Goal: Transaction & Acquisition: Purchase product/service

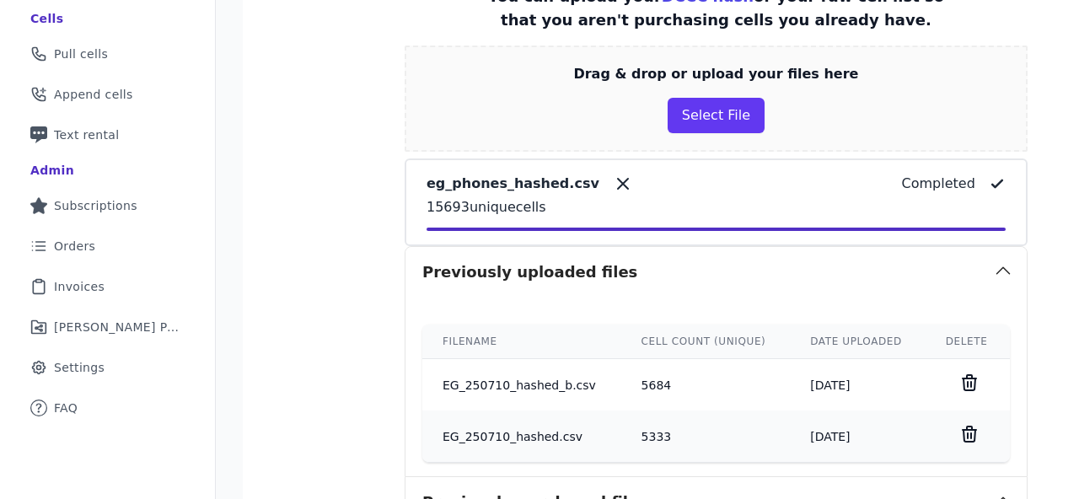
scroll to position [796, 0]
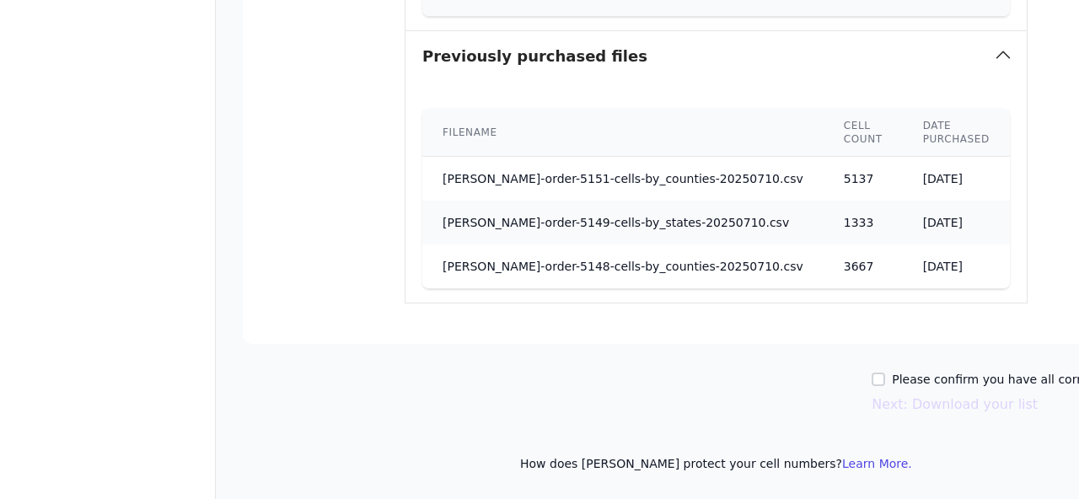
click at [808, 375] on div "Please confirm you have all correct lists uploaded. Next: Download your list" at bounding box center [716, 393] width 947 height 44
click at [872, 378] on input "Please confirm you have all correct lists uploaded." at bounding box center [878, 379] width 13 height 13
checkbox input "true"
click at [872, 407] on button "Next: Download your list" at bounding box center [955, 405] width 166 height 20
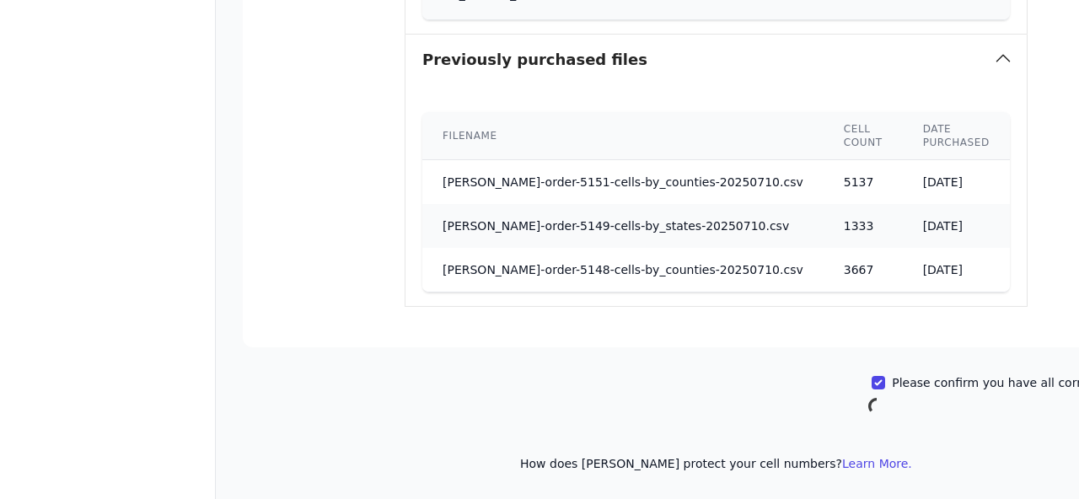
scroll to position [792, 0]
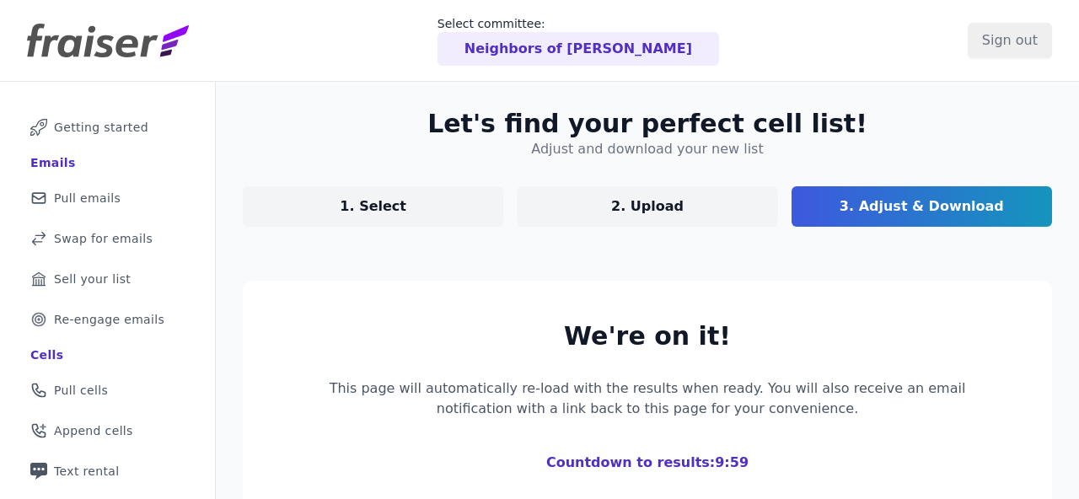
click at [363, 214] on p "1. Select" at bounding box center [373, 206] width 67 height 20
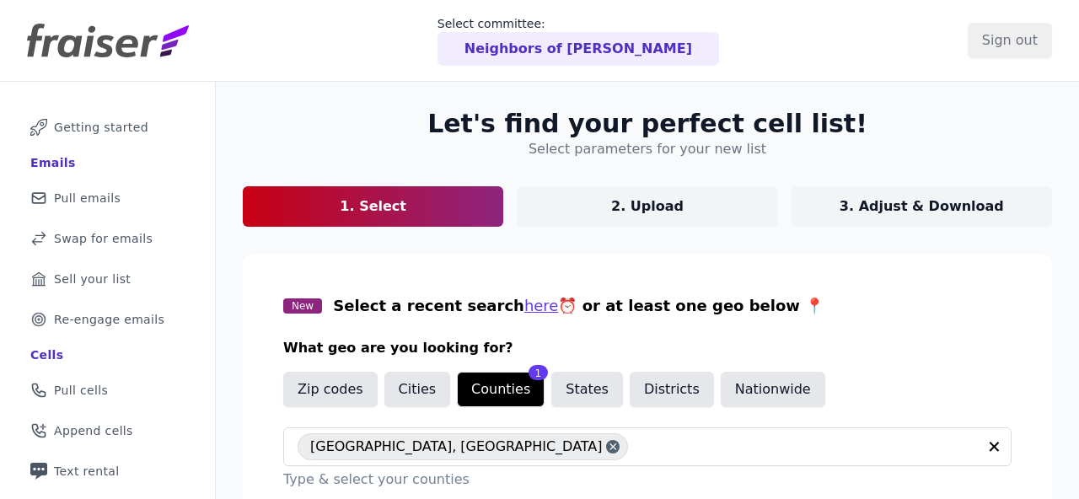
click at [907, 214] on p "3. Adjust & Download" at bounding box center [922, 206] width 164 height 20
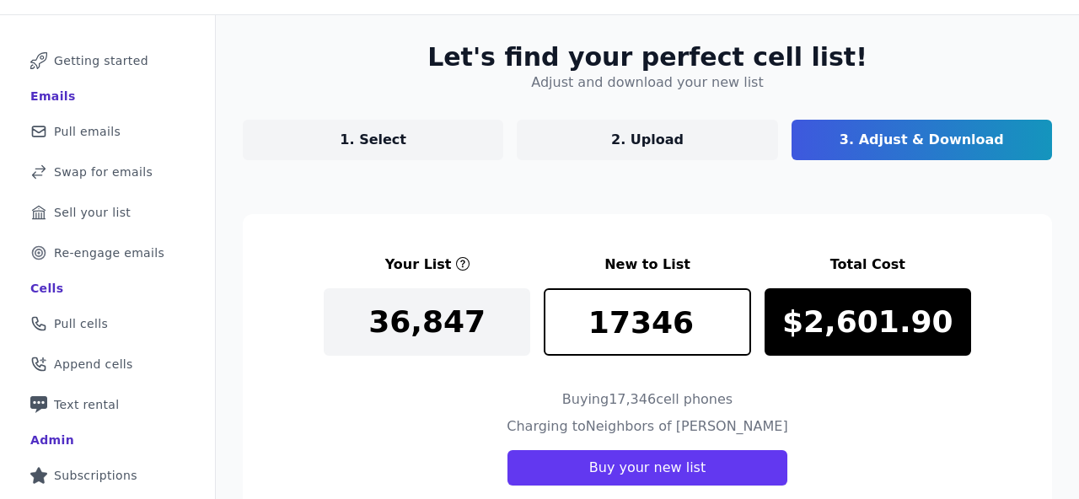
scroll to position [23, 0]
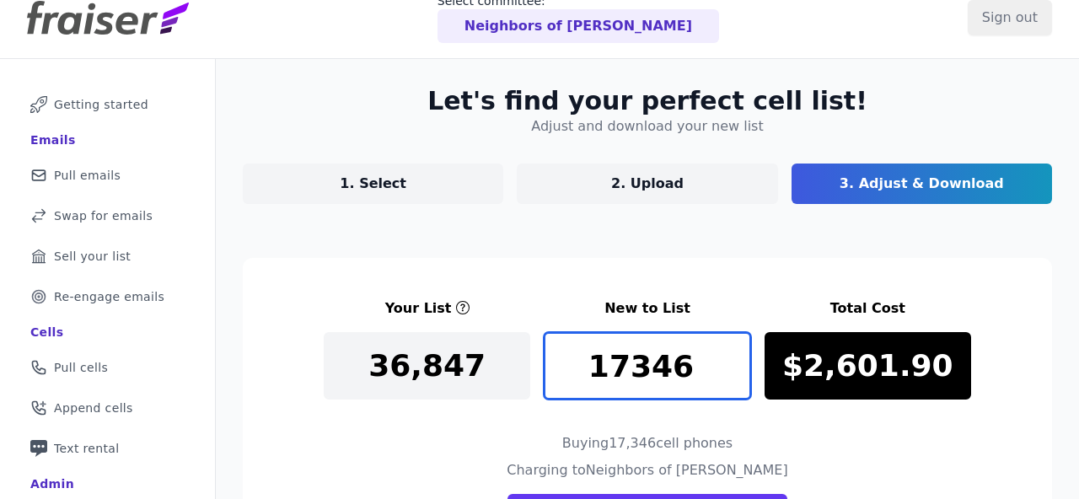
click at [614, 367] on input "17346" at bounding box center [647, 365] width 207 height 67
click at [628, 368] on input "7346" at bounding box center [647, 365] width 207 height 67
click at [735, 356] on input "6663" at bounding box center [647, 365] width 207 height 67
click at [735, 356] on input "6664" at bounding box center [647, 365] width 207 height 67
click at [735, 356] on input "6665" at bounding box center [647, 365] width 207 height 67
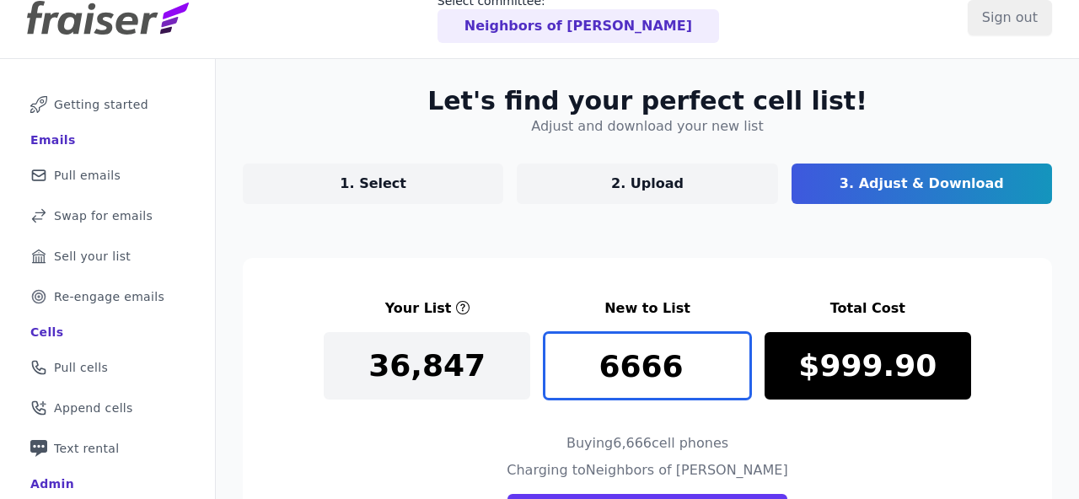
click at [735, 356] on input "6666" at bounding box center [647, 365] width 207 height 67
type input "6667"
click at [735, 356] on input "6667" at bounding box center [647, 365] width 207 height 67
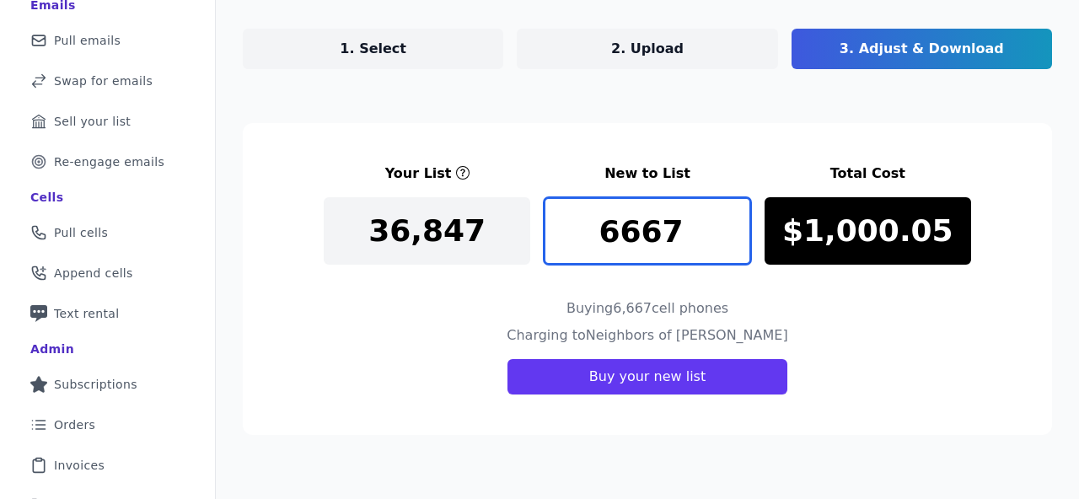
scroll to position [177, 0]
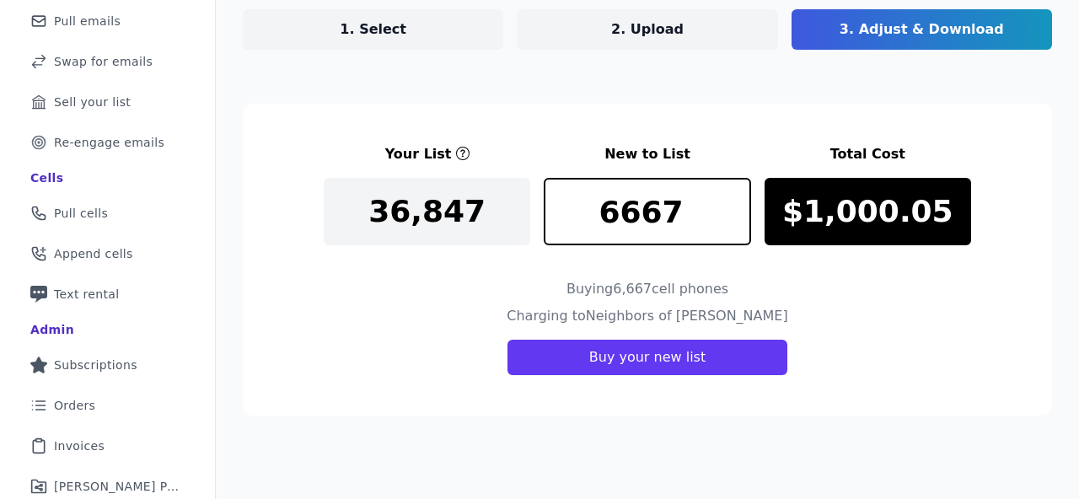
click at [522, 300] on div "Buying 6,667 cell phones" at bounding box center [647, 292] width 647 height 27
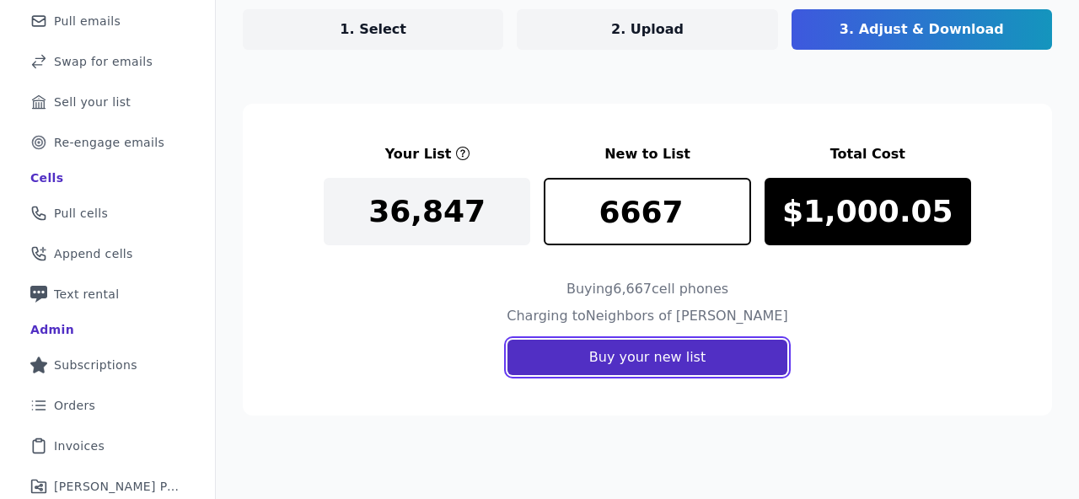
click at [559, 352] on button "Buy your new list" at bounding box center [648, 357] width 280 height 35
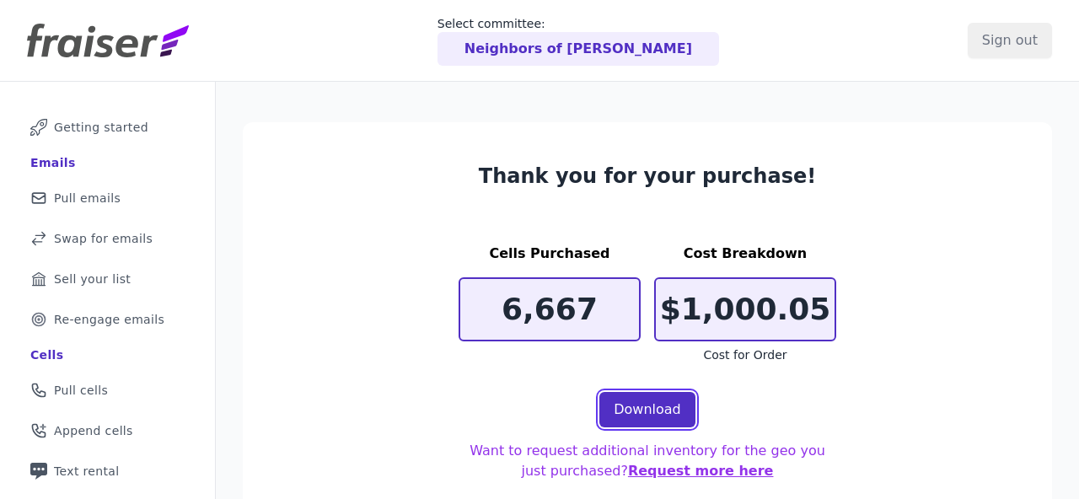
click at [626, 405] on link "Download" at bounding box center [647, 409] width 96 height 35
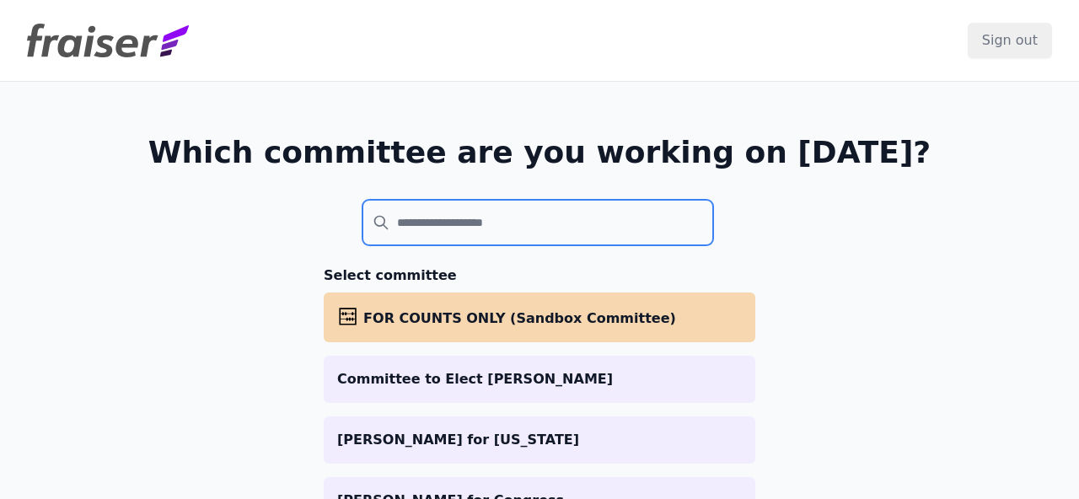
click at [486, 239] on input "search" at bounding box center [538, 223] width 351 height 46
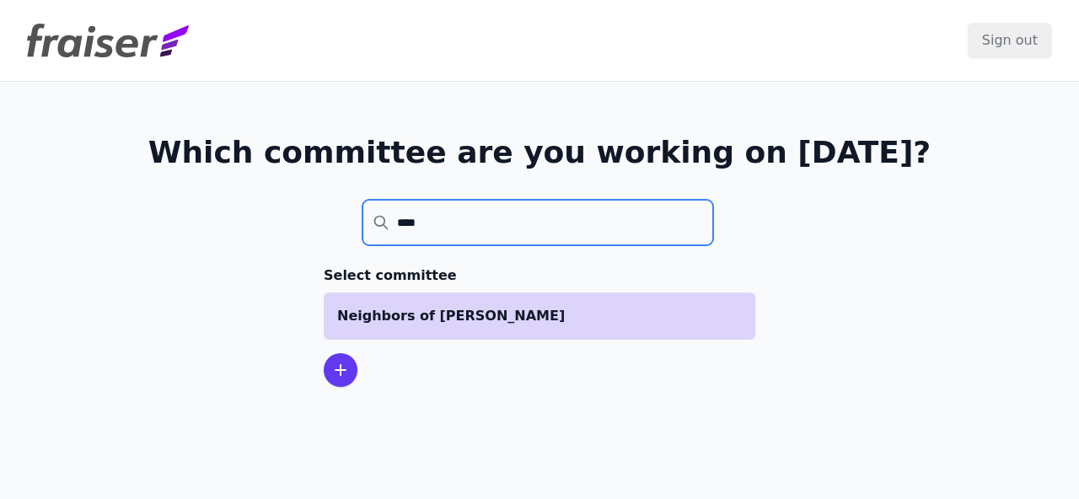
type input "****"
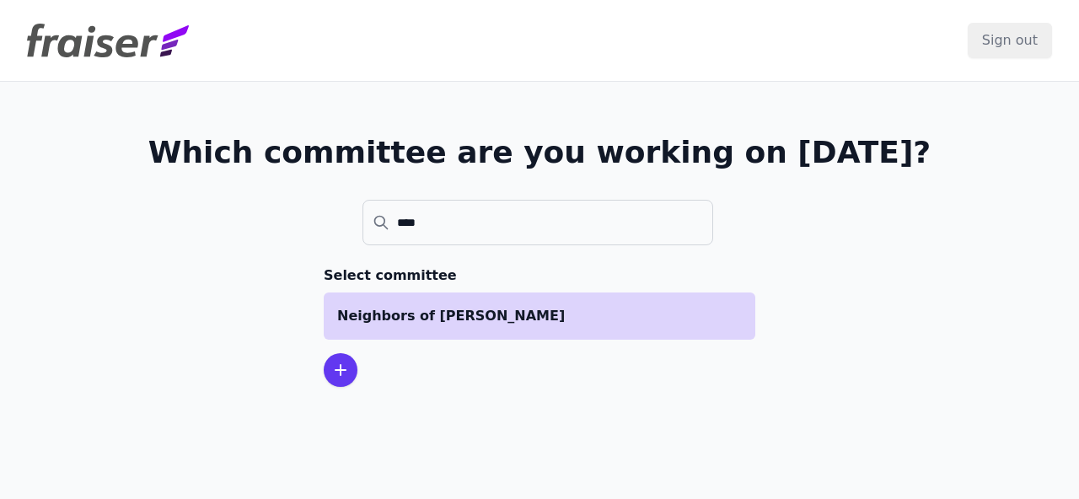
click at [399, 309] on p "Neighbors of [PERSON_NAME]" at bounding box center [539, 316] width 405 height 20
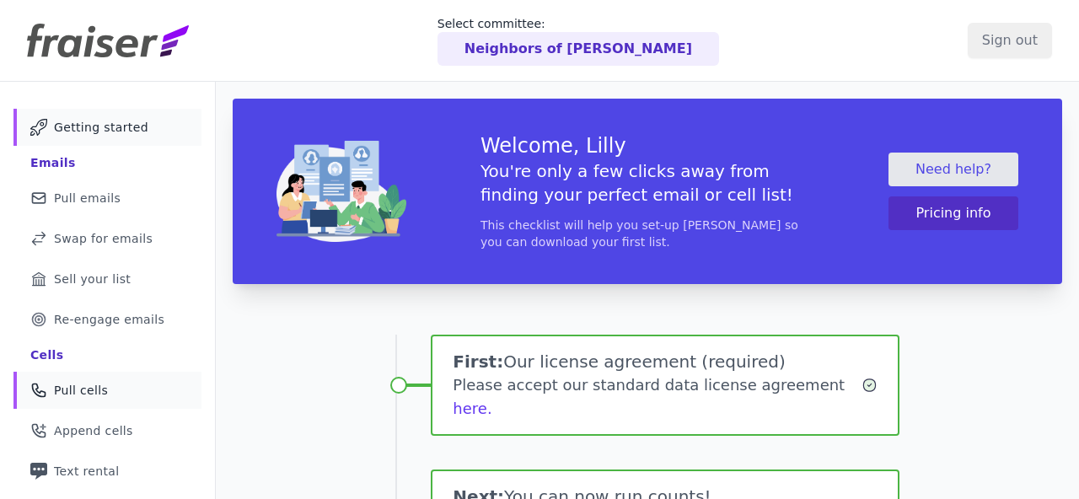
click at [100, 387] on span "Pull cells" at bounding box center [81, 390] width 54 height 17
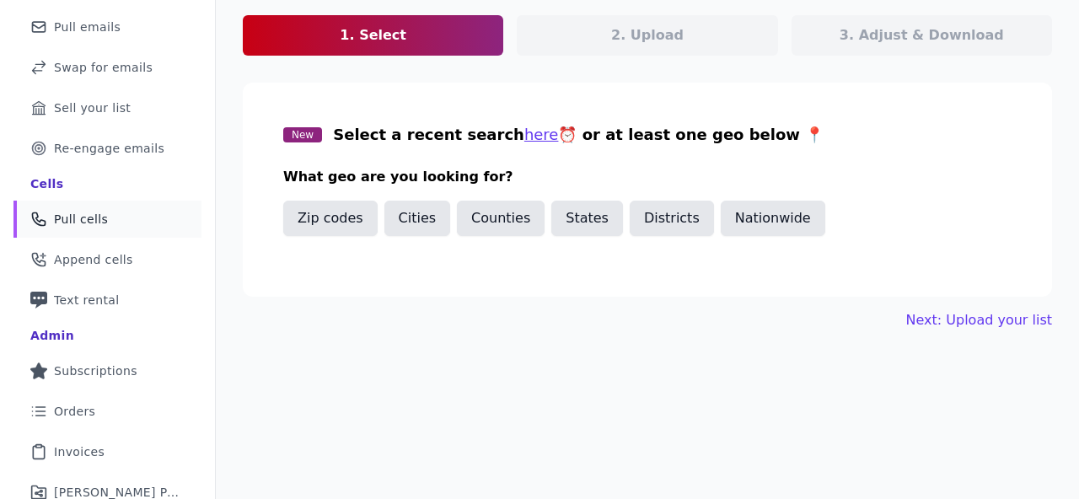
scroll to position [173, 0]
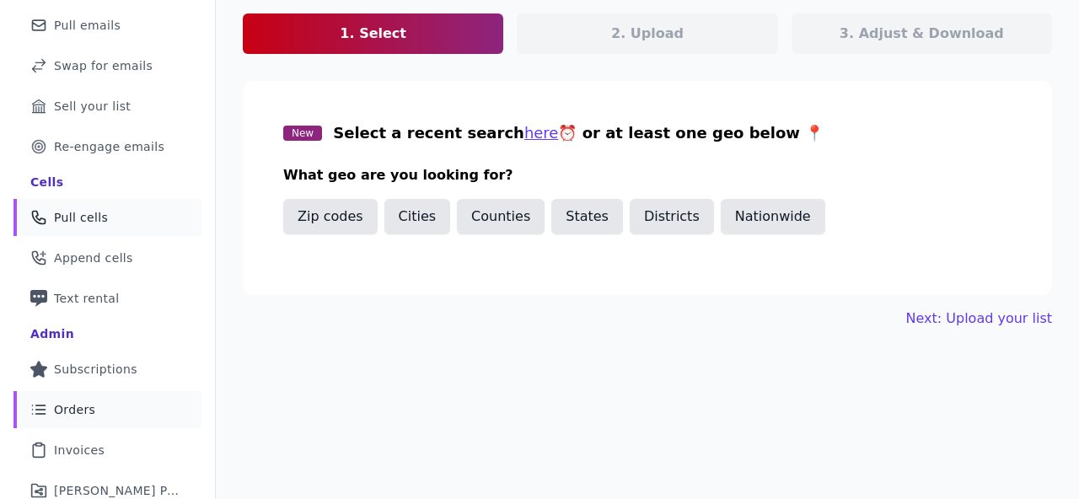
click at [91, 410] on span "Orders" at bounding box center [74, 409] width 41 height 17
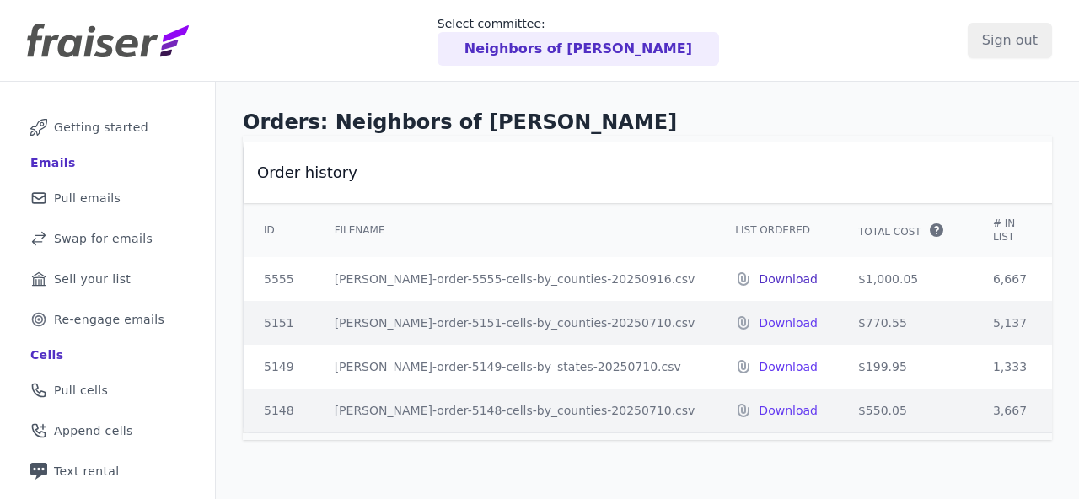
click at [759, 281] on p "Download" at bounding box center [788, 279] width 59 height 17
click at [816, 137] on div "Order history ID Filename List Ordered Total Cost" at bounding box center [647, 288] width 863 height 304
